Goal: Task Accomplishment & Management: Complete application form

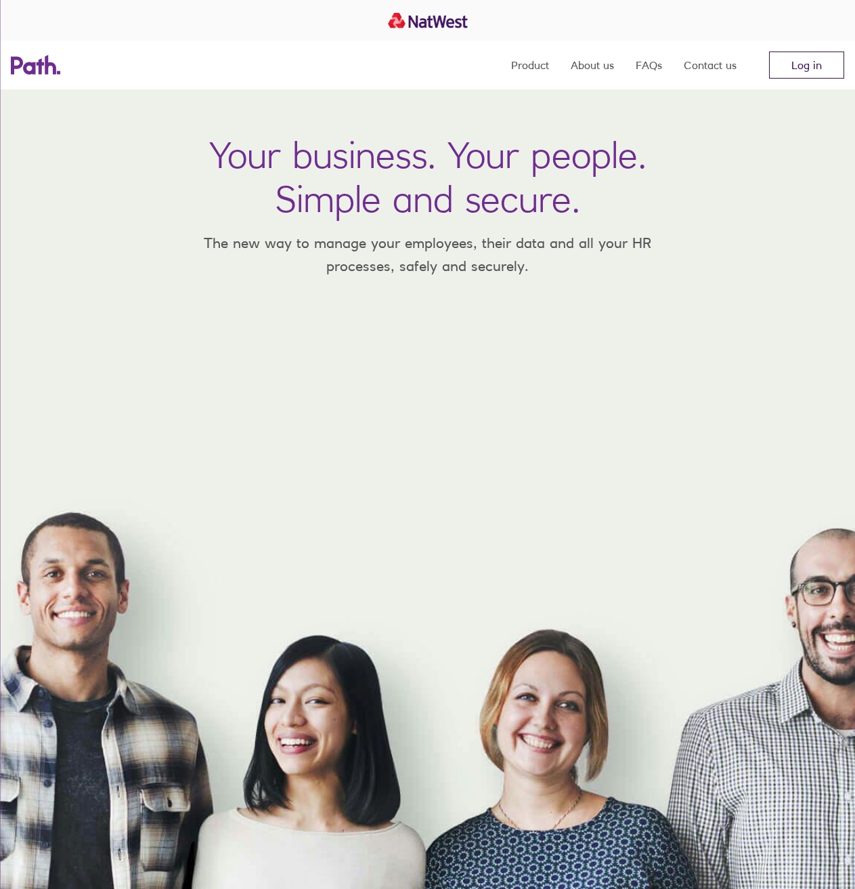
click at [819, 60] on link "Log in" at bounding box center [806, 64] width 75 height 27
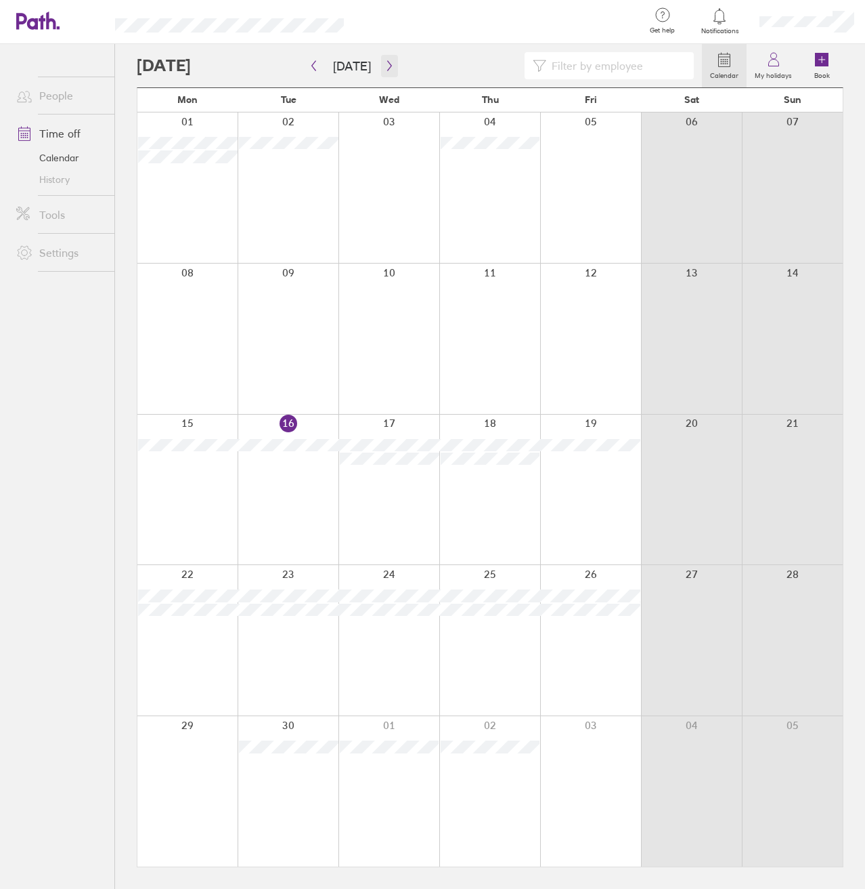
click at [387, 70] on icon "button" at bounding box center [389, 66] width 4 height 10
click at [612, 309] on div at bounding box center [590, 338] width 101 height 150
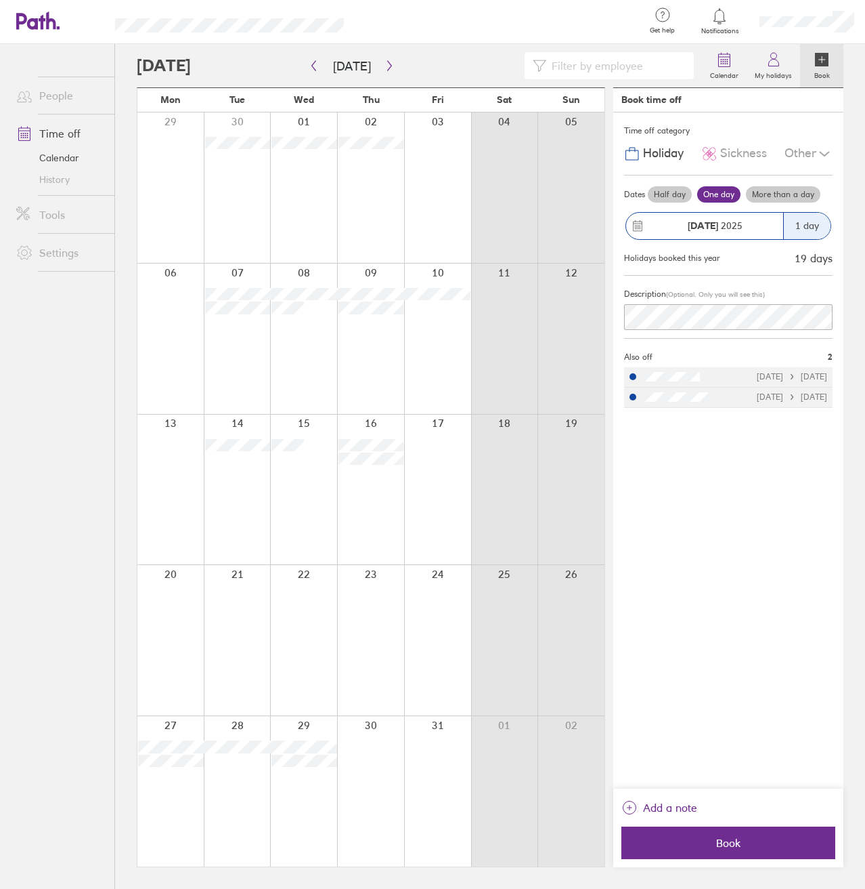
click at [449, 307] on div at bounding box center [437, 338] width 67 height 150
click at [806, 155] on div "Other" at bounding box center [809, 154] width 48 height 26
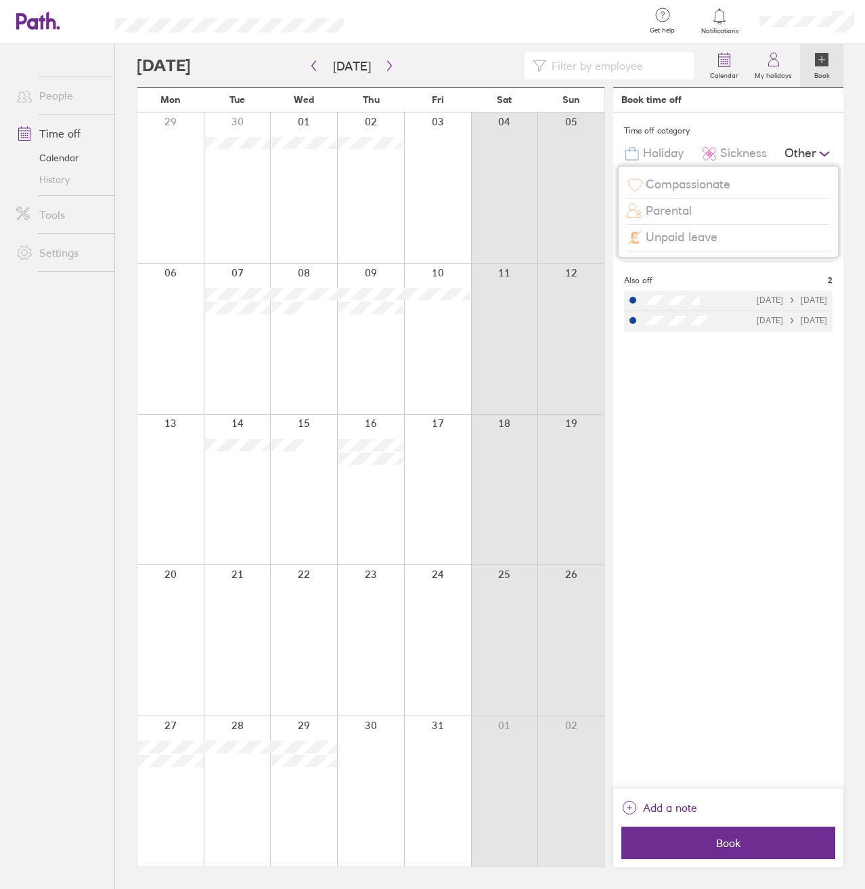
click at [691, 240] on span "Unpaid leave" at bounding box center [682, 237] width 72 height 14
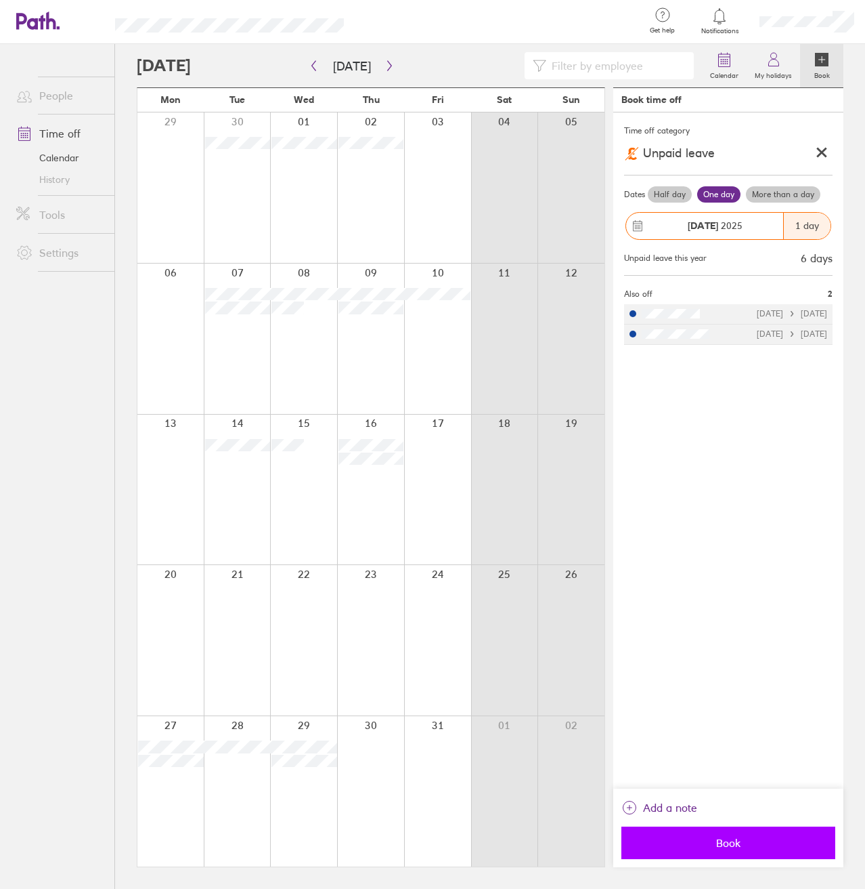
click at [763, 837] on span "Book" at bounding box center [728, 842] width 195 height 12
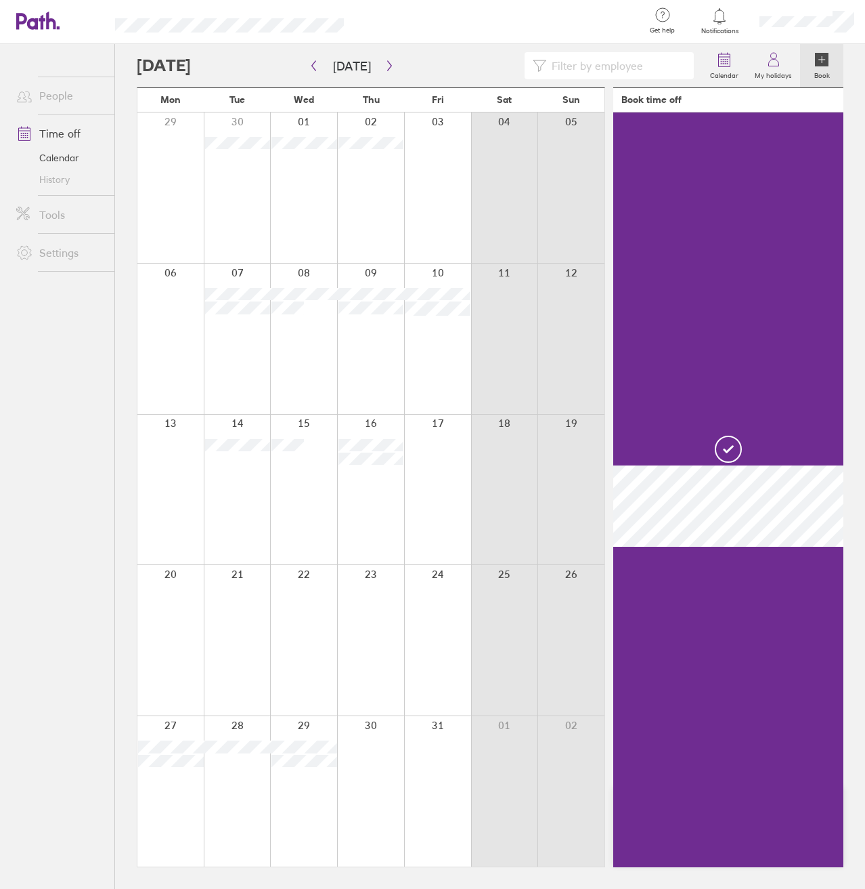
click at [170, 440] on div at bounding box center [170, 489] width 66 height 150
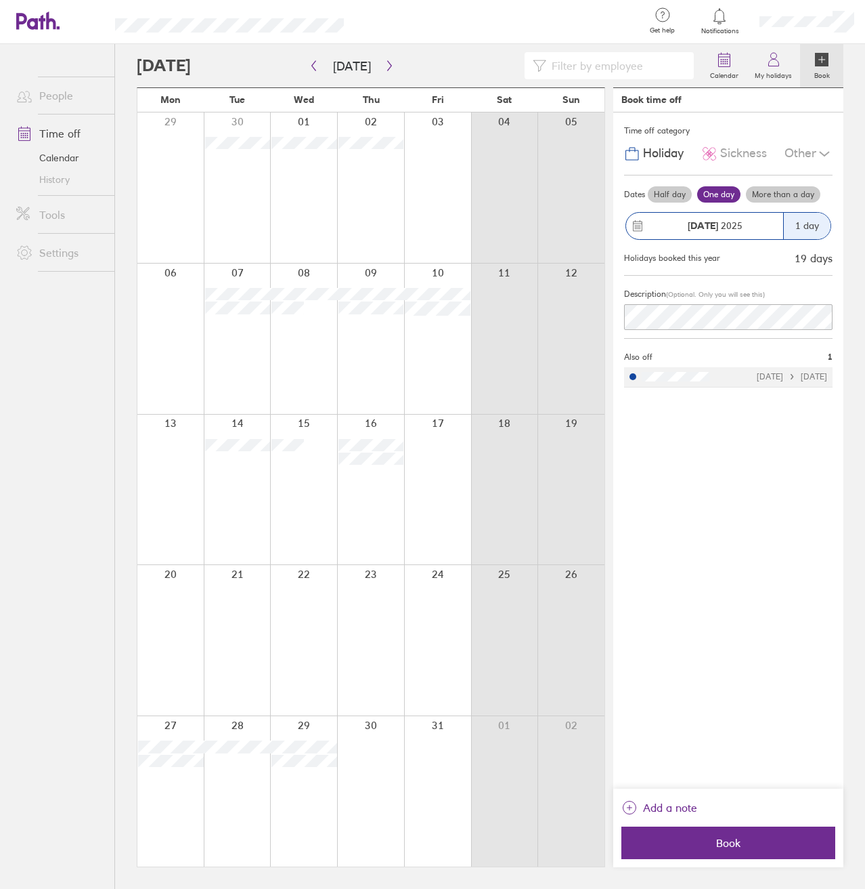
click at [172, 443] on div at bounding box center [170, 489] width 66 height 150
click at [719, 836] on span "Book" at bounding box center [728, 842] width 195 height 12
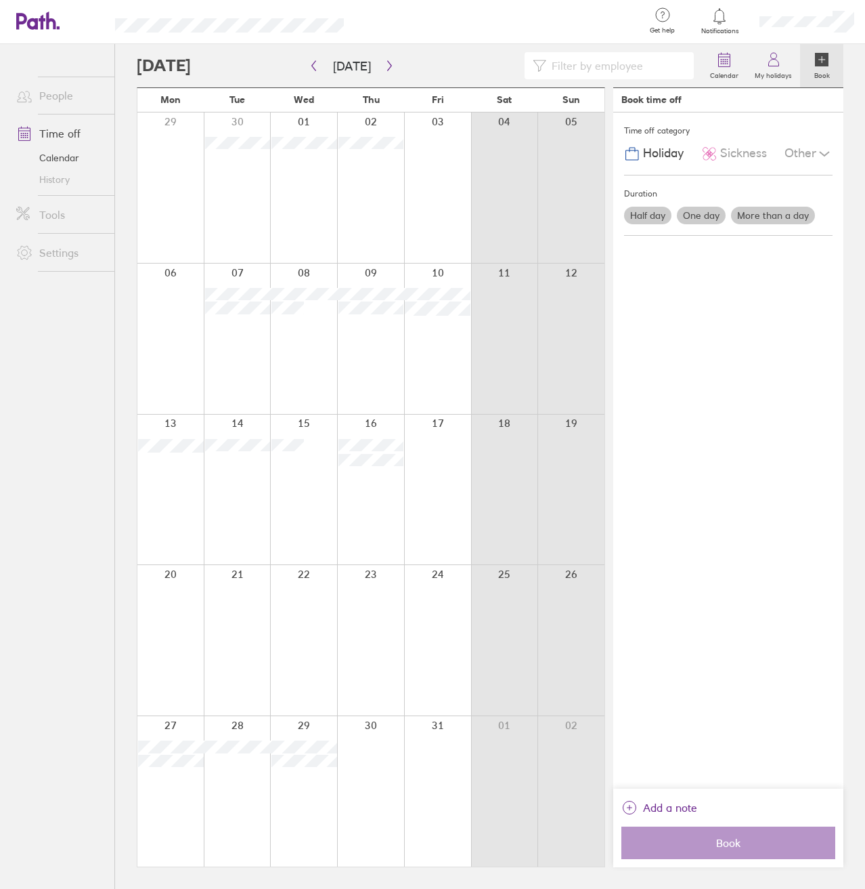
click at [439, 446] on div at bounding box center [437, 489] width 67 height 150
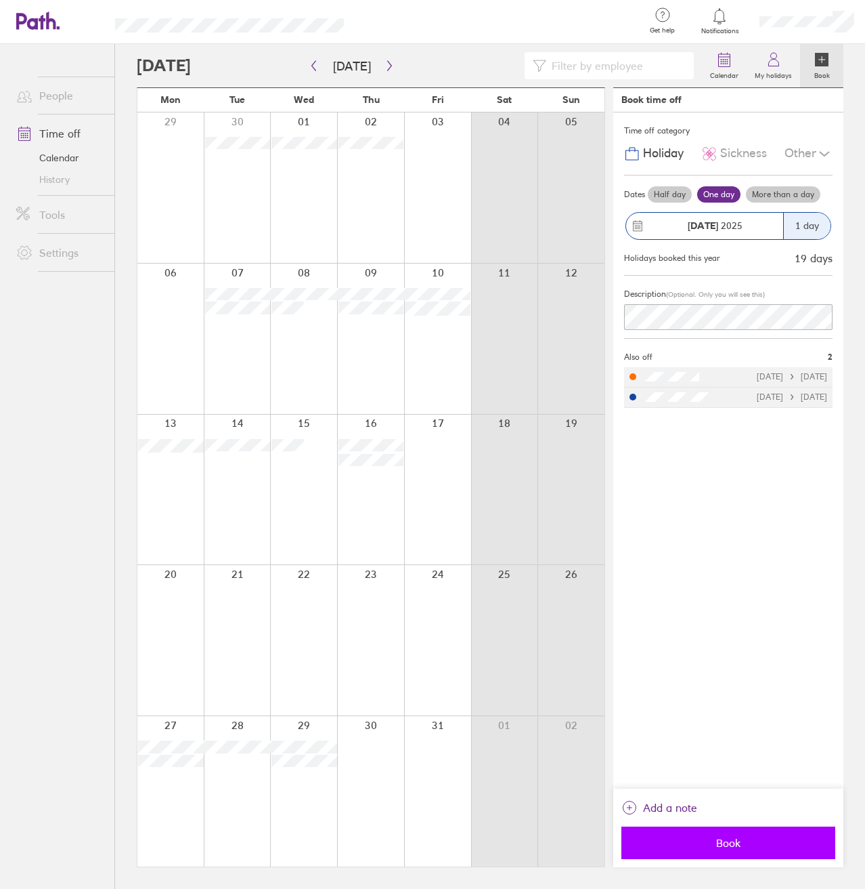
click at [746, 840] on span "Book" at bounding box center [728, 842] width 195 height 12
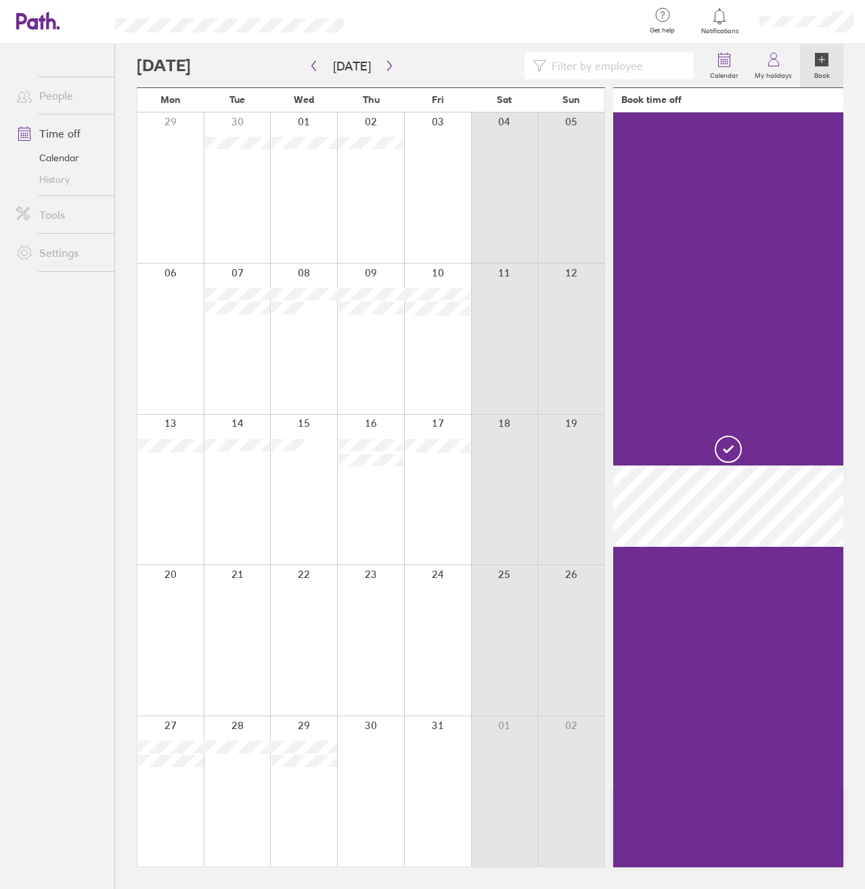
click at [457, 542] on div at bounding box center [437, 489] width 67 height 150
